Goal: Information Seeking & Learning: Learn about a topic

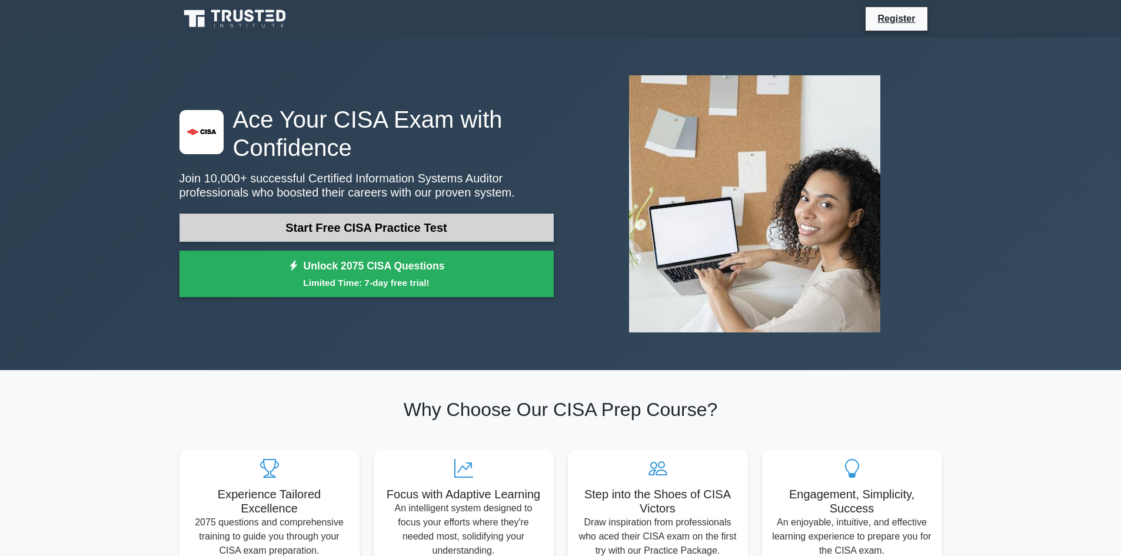
click at [393, 219] on link "Start Free CISA Practice Test" at bounding box center [367, 228] width 374 height 28
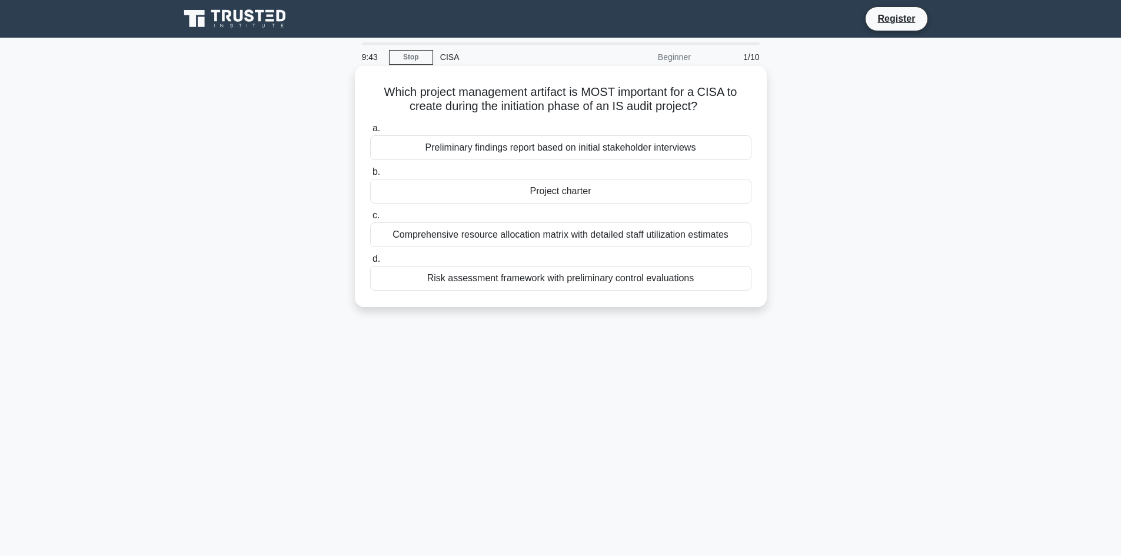
click at [555, 281] on div "Risk assessment framework with preliminary control evaluations" at bounding box center [560, 278] width 381 height 25
click at [370, 263] on input "d. Risk assessment framework with preliminary control evaluations" at bounding box center [370, 259] width 0 height 8
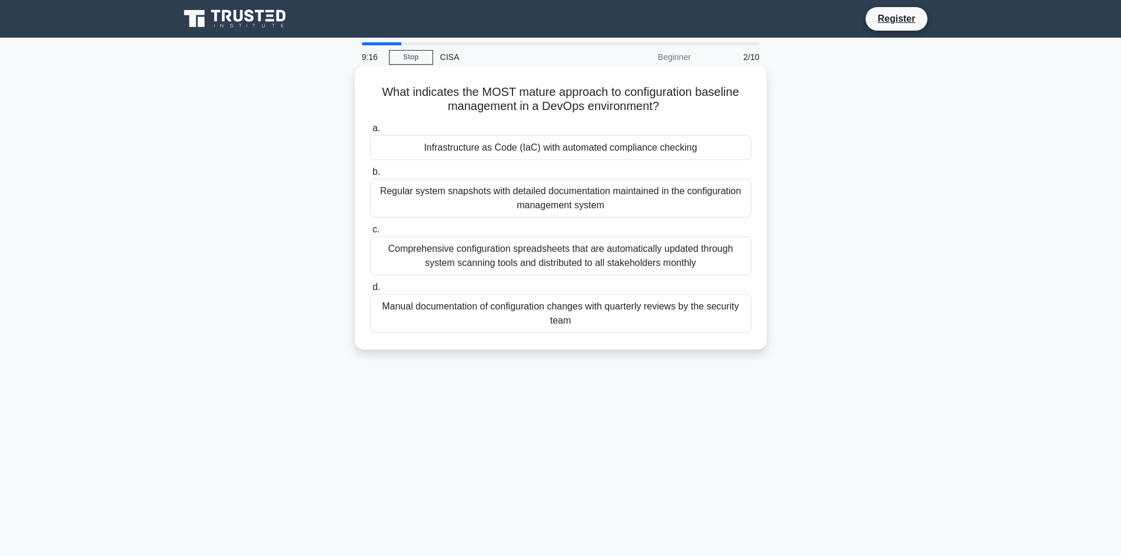
click at [583, 154] on div "Infrastructure as Code (IaC) with automated compliance checking" at bounding box center [560, 147] width 381 height 25
click at [370, 132] on input "a. Infrastructure as Code (IaC) with automated compliance checking" at bounding box center [370, 129] width 0 height 8
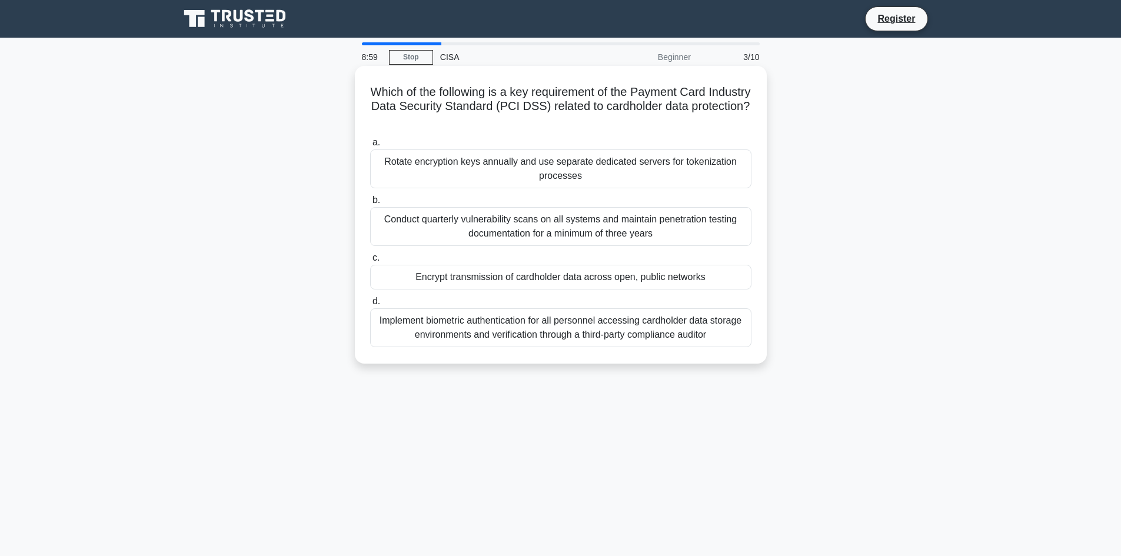
click at [512, 277] on div "Encrypt transmission of cardholder data across open, public networks" at bounding box center [560, 277] width 381 height 25
click at [370, 262] on input "c. Encrypt transmission of cardholder data across open, public networks" at bounding box center [370, 258] width 0 height 8
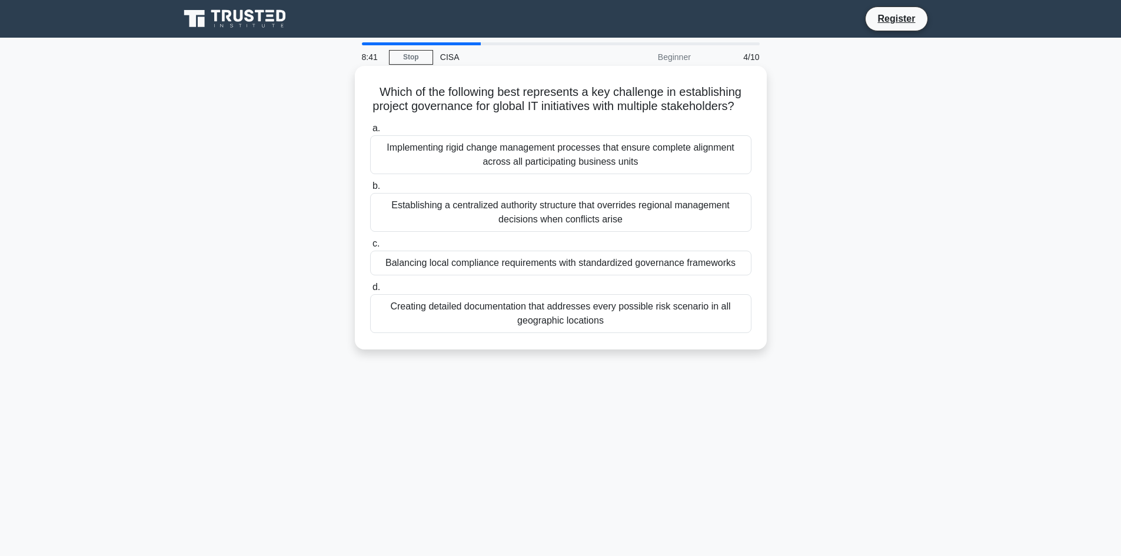
click at [515, 276] on div "Balancing local compliance requirements with standardized governance frameworks" at bounding box center [560, 263] width 381 height 25
click at [370, 248] on input "c. Balancing local compliance requirements with standardized governance framewo…" at bounding box center [370, 244] width 0 height 8
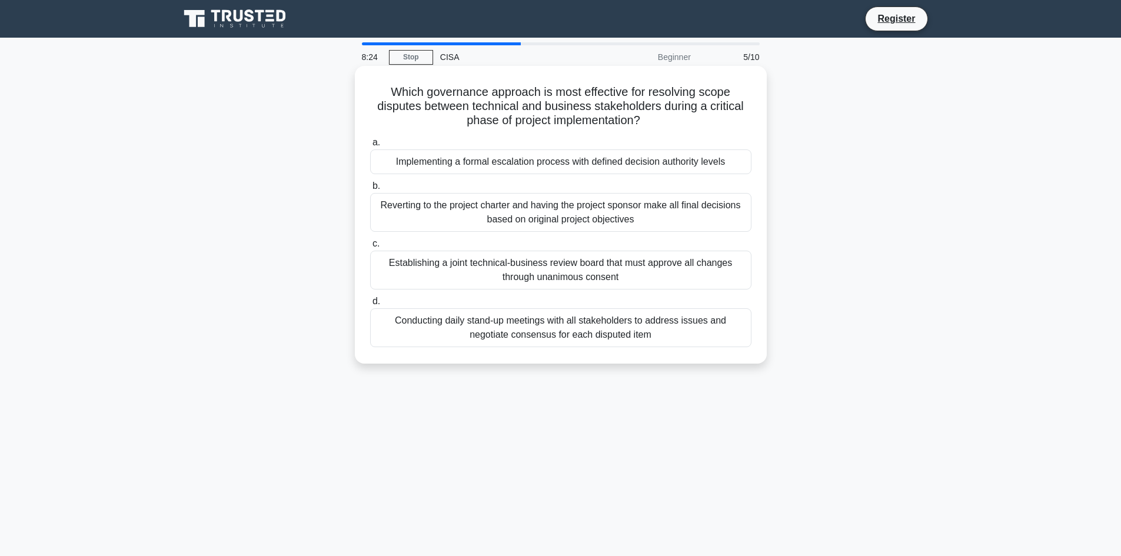
click at [590, 280] on div "Establishing a joint technical-business review board that must approve all chan…" at bounding box center [560, 270] width 381 height 39
click at [370, 248] on input "c. Establishing a joint technical-business review board that must approve all c…" at bounding box center [370, 244] width 0 height 8
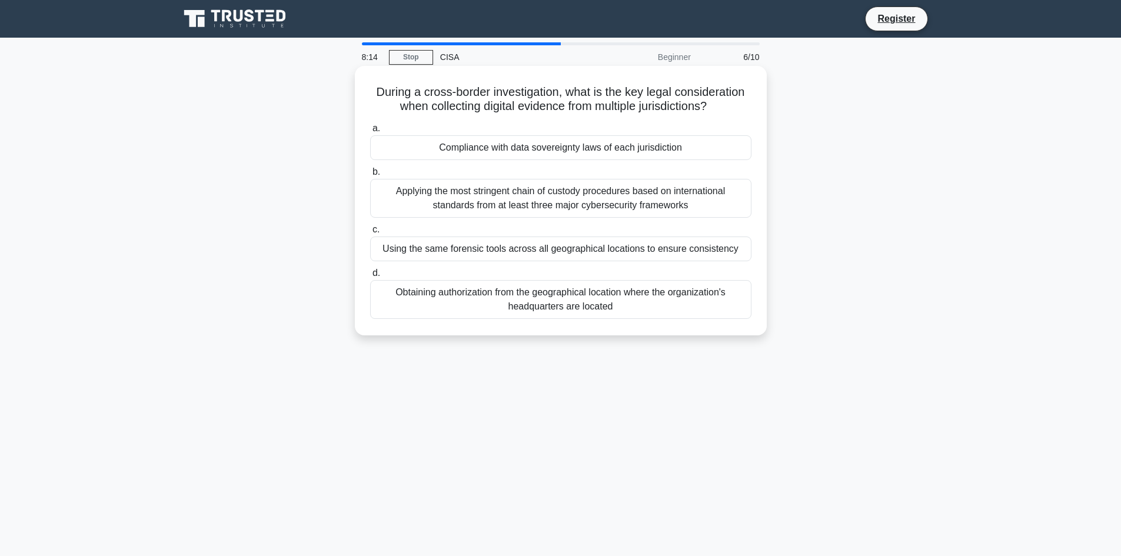
click at [553, 151] on div "Compliance with data sovereignty laws of each jurisdiction" at bounding box center [560, 147] width 381 height 25
click at [370, 132] on input "a. Compliance with data sovereignty laws of each jurisdiction" at bounding box center [370, 129] width 0 height 8
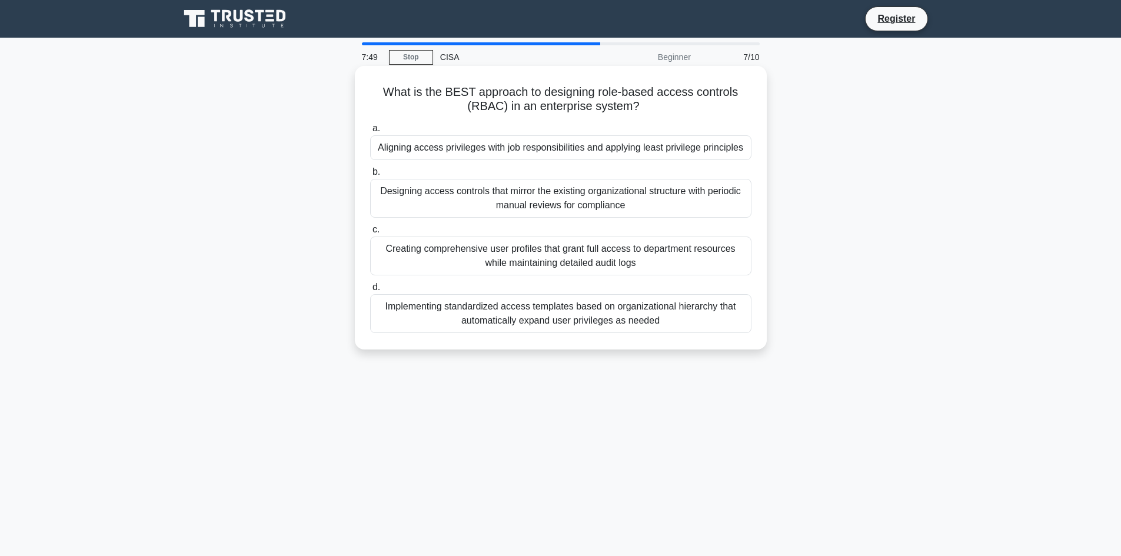
click at [533, 152] on div "Aligning access privileges with job responsibilities and applying least privile…" at bounding box center [560, 147] width 381 height 25
click at [370, 132] on input "a. Aligning access privileges with job responsibilities and applying least priv…" at bounding box center [370, 129] width 0 height 8
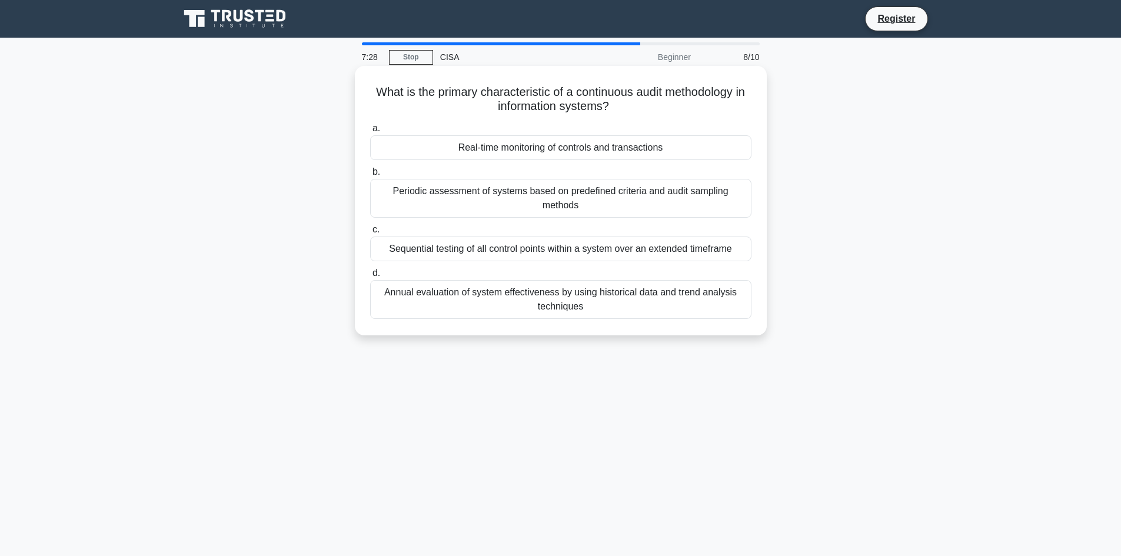
click at [499, 238] on div "Sequential testing of all control points within a system over an extended timef…" at bounding box center [560, 249] width 381 height 25
click at [370, 234] on input "c. Sequential testing of all control points within a system over an extended ti…" at bounding box center [370, 230] width 0 height 8
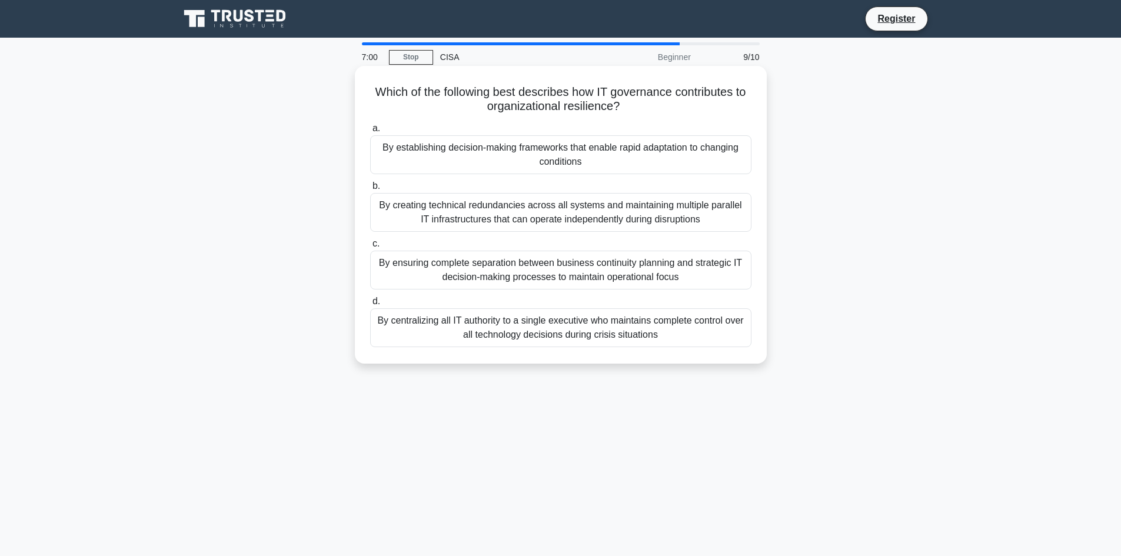
click at [595, 160] on div "By establishing decision-making frameworks that enable rapid adaptation to chan…" at bounding box center [560, 154] width 381 height 39
click at [370, 132] on input "a. By establishing decision-making frameworks that enable rapid adaptation to c…" at bounding box center [370, 129] width 0 height 8
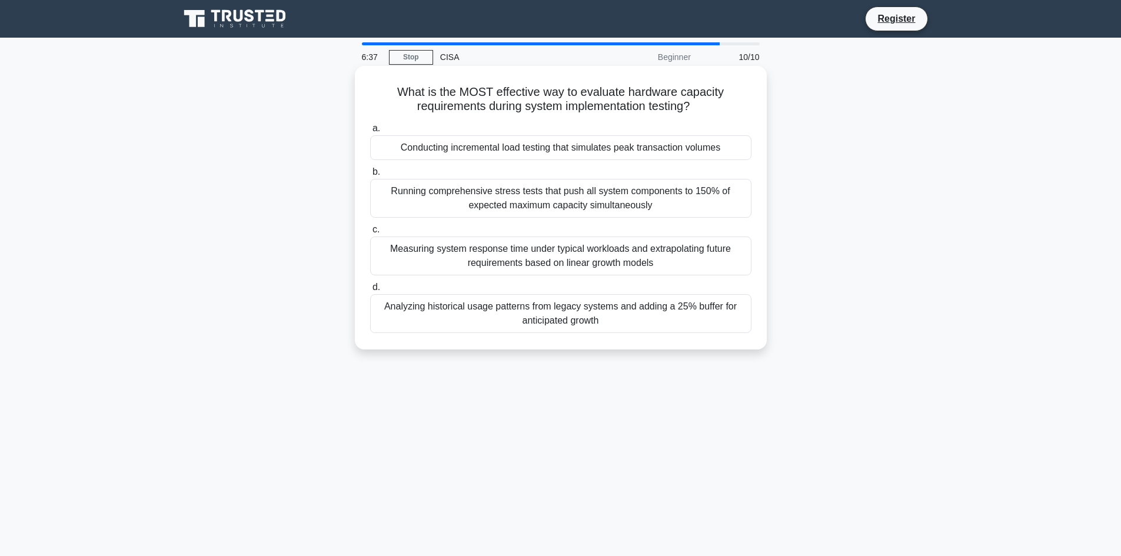
click at [569, 149] on div "Conducting incremental load testing that simulates peak transaction volumes" at bounding box center [560, 147] width 381 height 25
click at [370, 132] on input "a. Conducting incremental load testing that simulates peak transaction volumes" at bounding box center [370, 129] width 0 height 8
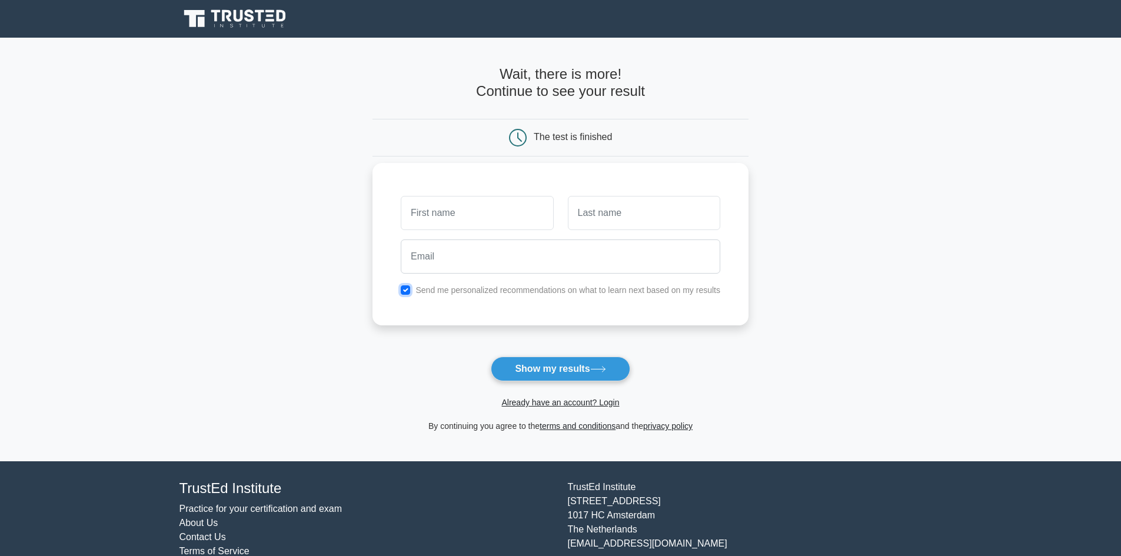
click at [404, 289] on input "checkbox" at bounding box center [405, 290] width 9 height 9
checkbox input "false"
click at [465, 210] on input "text" at bounding box center [477, 213] width 152 height 34
type input "м"
click at [612, 214] on input "text" at bounding box center [644, 213] width 152 height 34
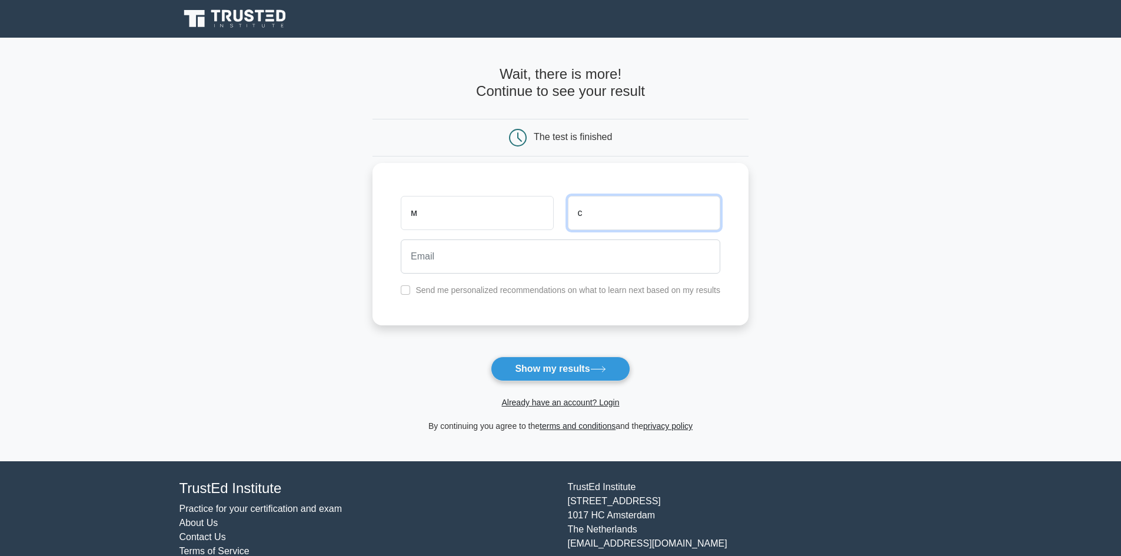
type input "с"
click at [490, 246] on input "email" at bounding box center [561, 257] width 320 height 34
click at [343, 224] on main "Wait, there is more! Continue to see your result The test is finished м с" at bounding box center [560, 250] width 1121 height 424
